Goal: Information Seeking & Learning: Check status

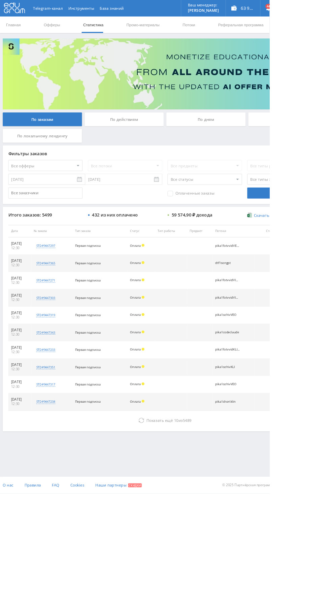
click at [138, 514] on button "Показать ещё 10 из 5489" at bounding box center [202, 514] width 384 height 13
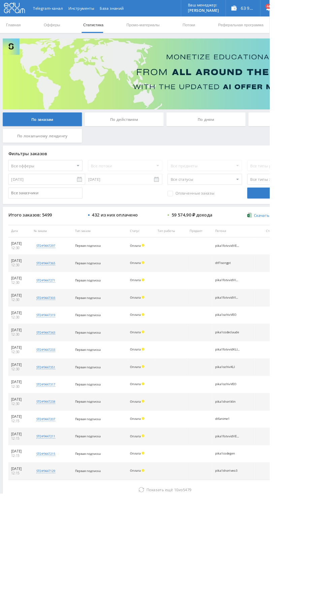
click at [243, 141] on div "По дням" at bounding box center [252, 146] width 97 height 17
click at [0, 0] on input "По дням" at bounding box center [0, 0] width 0 height 0
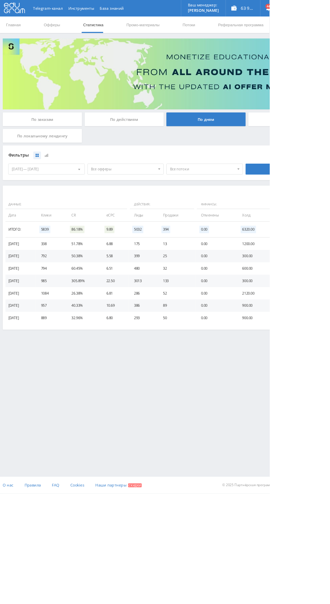
click at [120, 206] on span "Все офферы" at bounding box center [150, 207] width 79 height 13
click at [120, 273] on button "Study AI (RevShare)" at bounding box center [153, 277] width 93 height 9
click at [120, 204] on span "Study AI (RevShare)" at bounding box center [150, 207] width 79 height 13
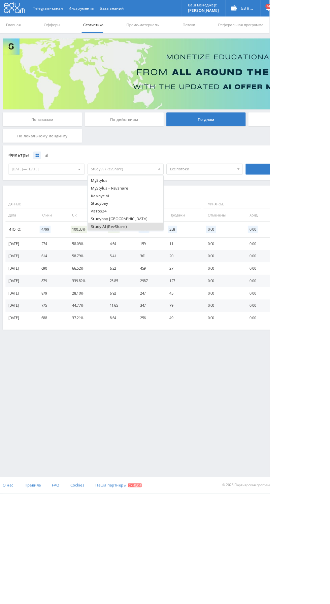
click at [111, 277] on button "Study AI (RevShare)" at bounding box center [153, 277] width 93 height 9
click at [113, 243] on button "Кампус AI" at bounding box center [153, 239] width 93 height 9
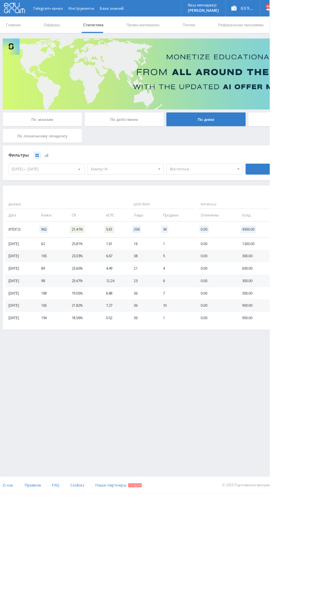
click at [114, 204] on span "Кампус AI" at bounding box center [150, 207] width 79 height 13
click at [112, 241] on button "Кампус AI" at bounding box center [153, 239] width 93 height 9
click at [113, 259] on button "Автор24" at bounding box center [153, 258] width 93 height 9
click at [37, 139] on div "По заказам" at bounding box center [51, 146] width 97 height 17
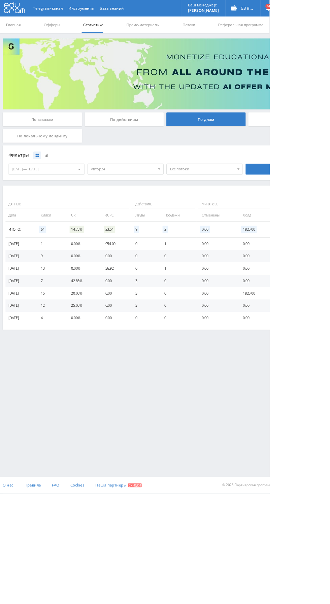
click at [0, 0] on input "По заказам" at bounding box center [0, 0] width 0 height 0
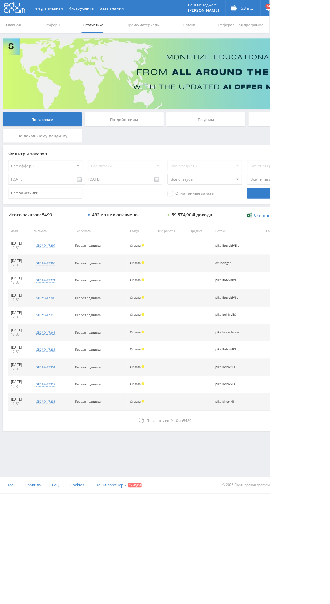
click at [172, 513] on icon at bounding box center [173, 514] width 7 height 7
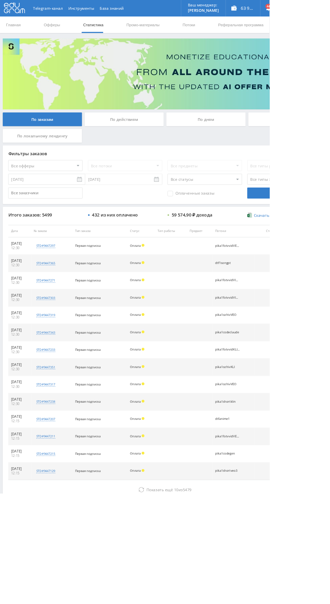
click at [170, 598] on icon at bounding box center [173, 599] width 7 height 7
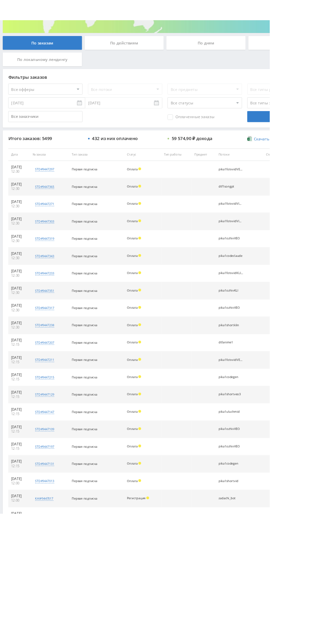
scroll to position [0, 0]
